Goal: Find contact information: Find contact information

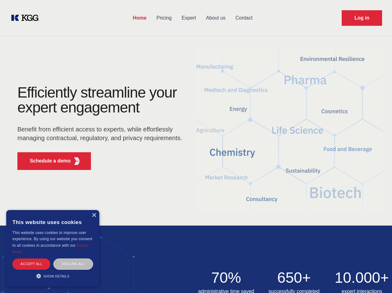
click at [196, 146] on div "Efficiently streamline your expert engagement Benefit from efficient access to …" at bounding box center [101, 130] width 189 height 90
click at [47, 161] on p "Schedule a demo" at bounding box center [50, 160] width 41 height 7
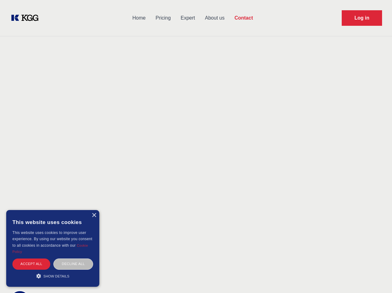
click at [94, 215] on div "× This website uses cookies This website uses cookies to improve user experienc…" at bounding box center [52, 248] width 93 height 77
click at [31, 263] on div "Accept all" at bounding box center [31, 263] width 38 height 11
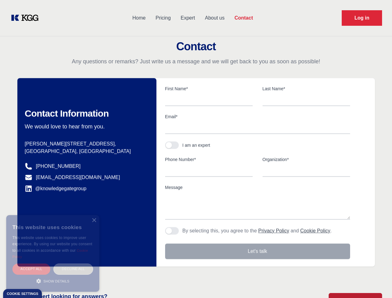
click at [73, 263] on div "Decline all" at bounding box center [73, 268] width 40 height 11
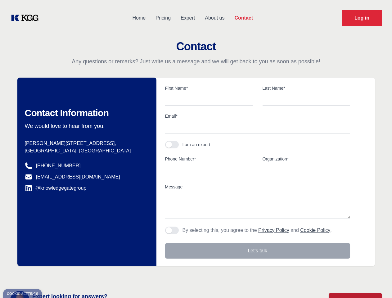
click at [53, 276] on main "Contact Any questions or remarks? Just write us a message and we will get back …" at bounding box center [196, 161] width 392 height 323
